Goal: Information Seeking & Learning: Learn about a topic

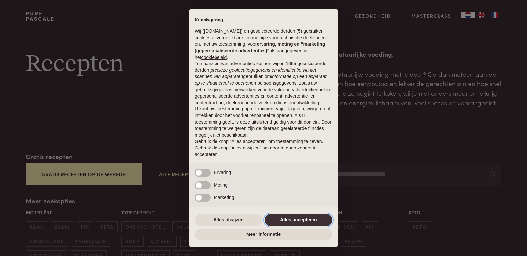
click at [303, 220] on button "Alles accepteren" at bounding box center [299, 220] width 68 height 12
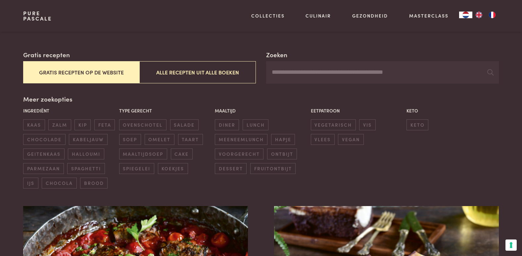
scroll to position [106, 0]
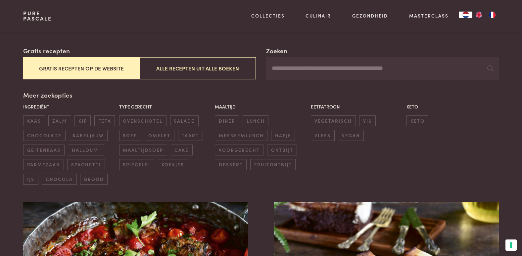
drag, startPoint x: 524, startPoint y: 251, endPoint x: 515, endPoint y: 253, distance: 9.2
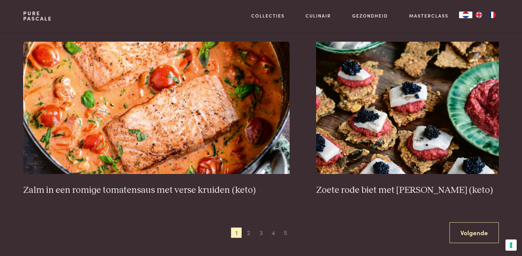
scroll to position [1191, 0]
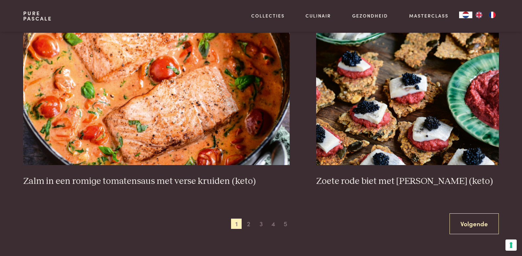
drag, startPoint x: 480, startPoint y: 223, endPoint x: 321, endPoint y: 226, distance: 158.3
click at [321, 226] on div "Vorige 1 2 3 4 5 6 Volgende" at bounding box center [260, 224] width 475 height 21
click at [467, 223] on link "Volgende" at bounding box center [474, 224] width 49 height 21
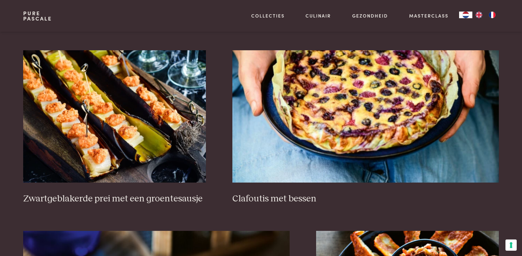
scroll to position [469, 0]
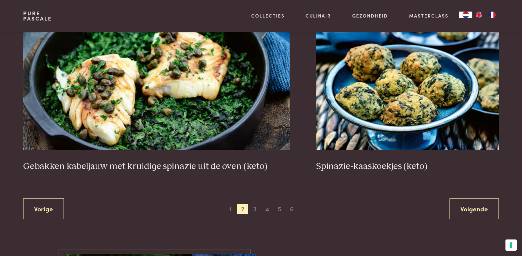
scroll to position [1210, 0]
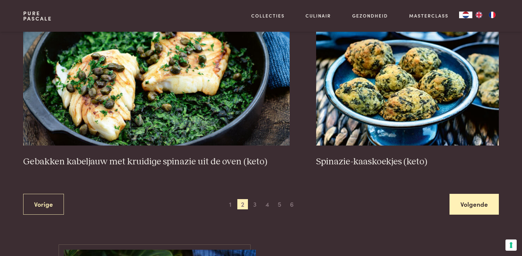
click at [471, 202] on link "Volgende" at bounding box center [474, 204] width 49 height 21
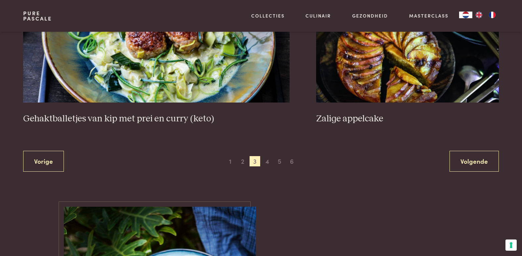
scroll to position [1290, 0]
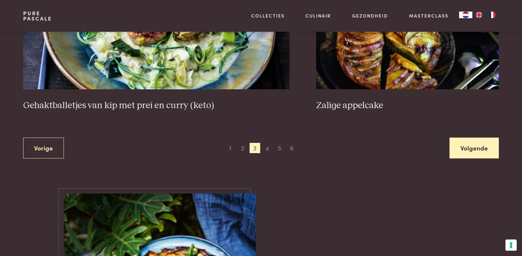
click at [472, 148] on link "Volgende" at bounding box center [474, 148] width 49 height 21
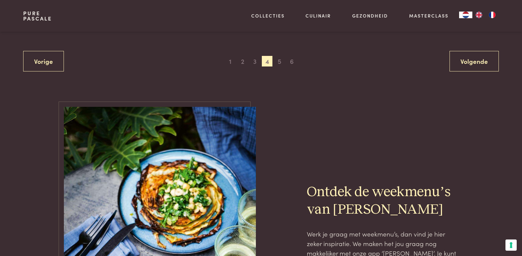
scroll to position [1392, 0]
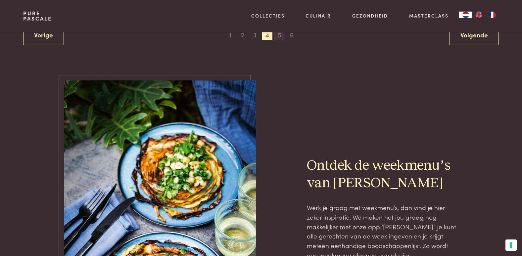
click at [279, 37] on span "5" at bounding box center [279, 34] width 11 height 11
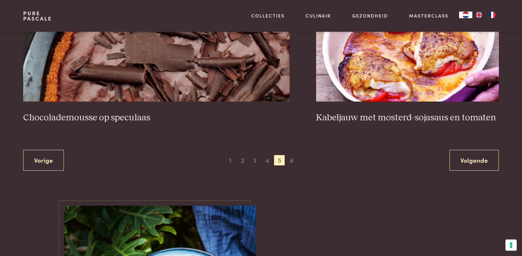
scroll to position [1268, 0]
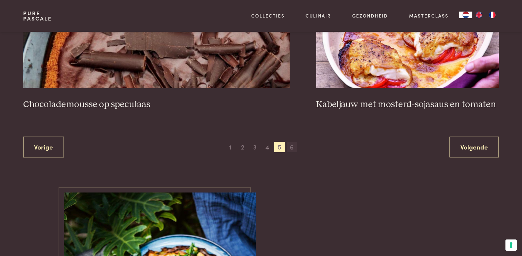
click at [291, 148] on span "6" at bounding box center [292, 147] width 11 height 11
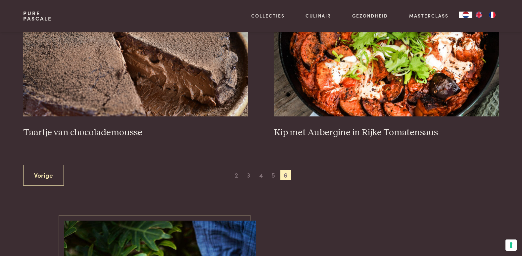
scroll to position [328, 0]
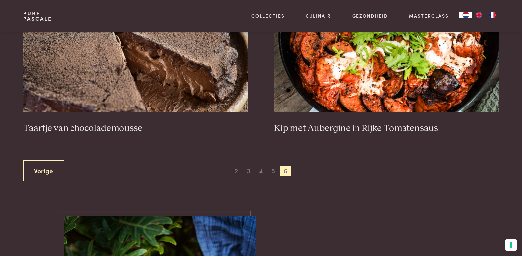
scroll to position [365, 0]
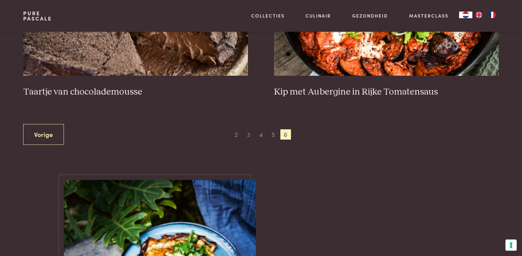
scroll to position [442, 0]
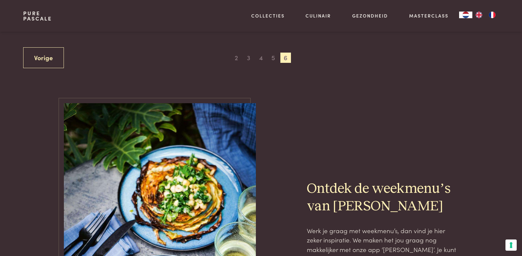
scroll to position [323, 0]
